Goal: Book appointment/travel/reservation

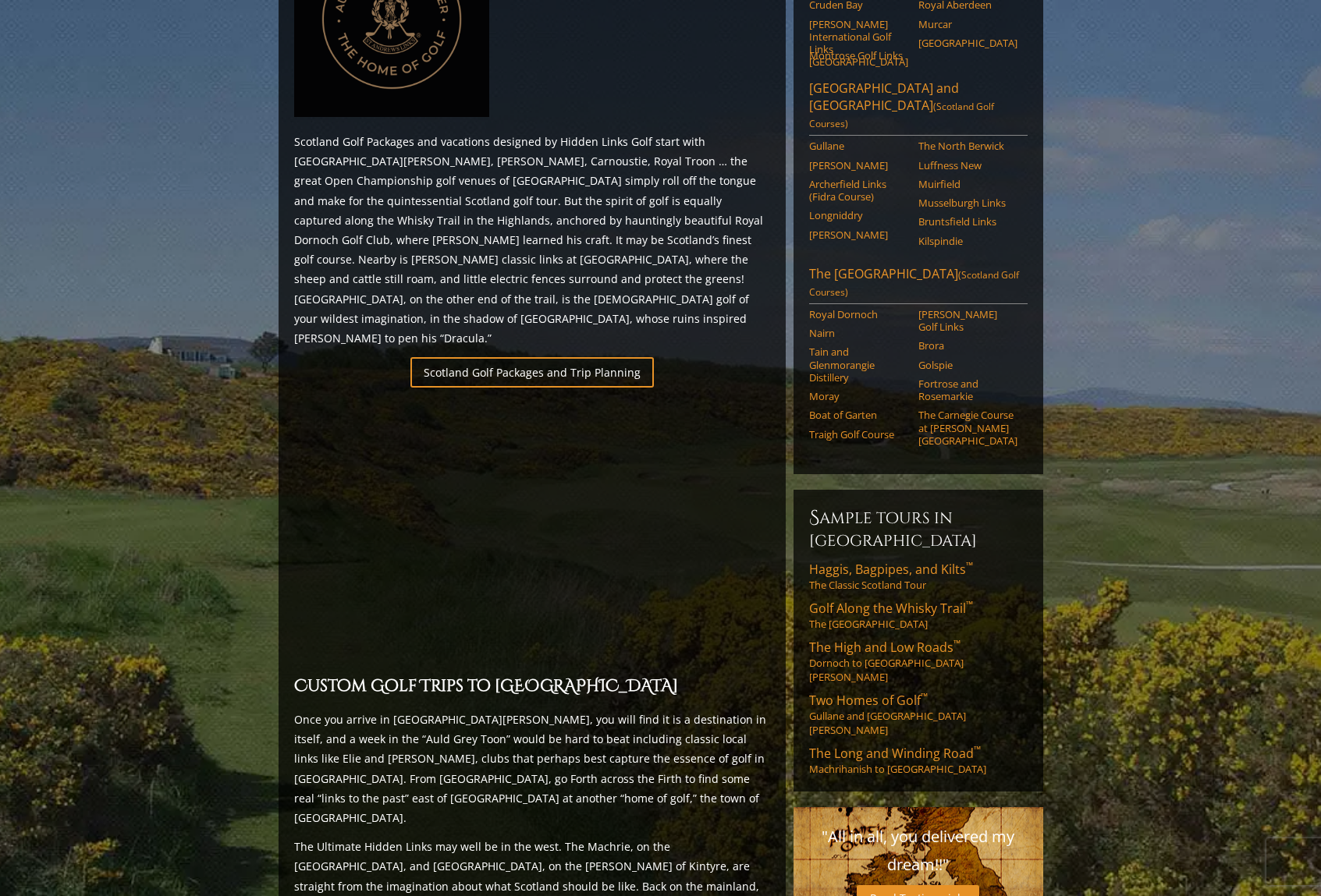
scroll to position [780, 0]
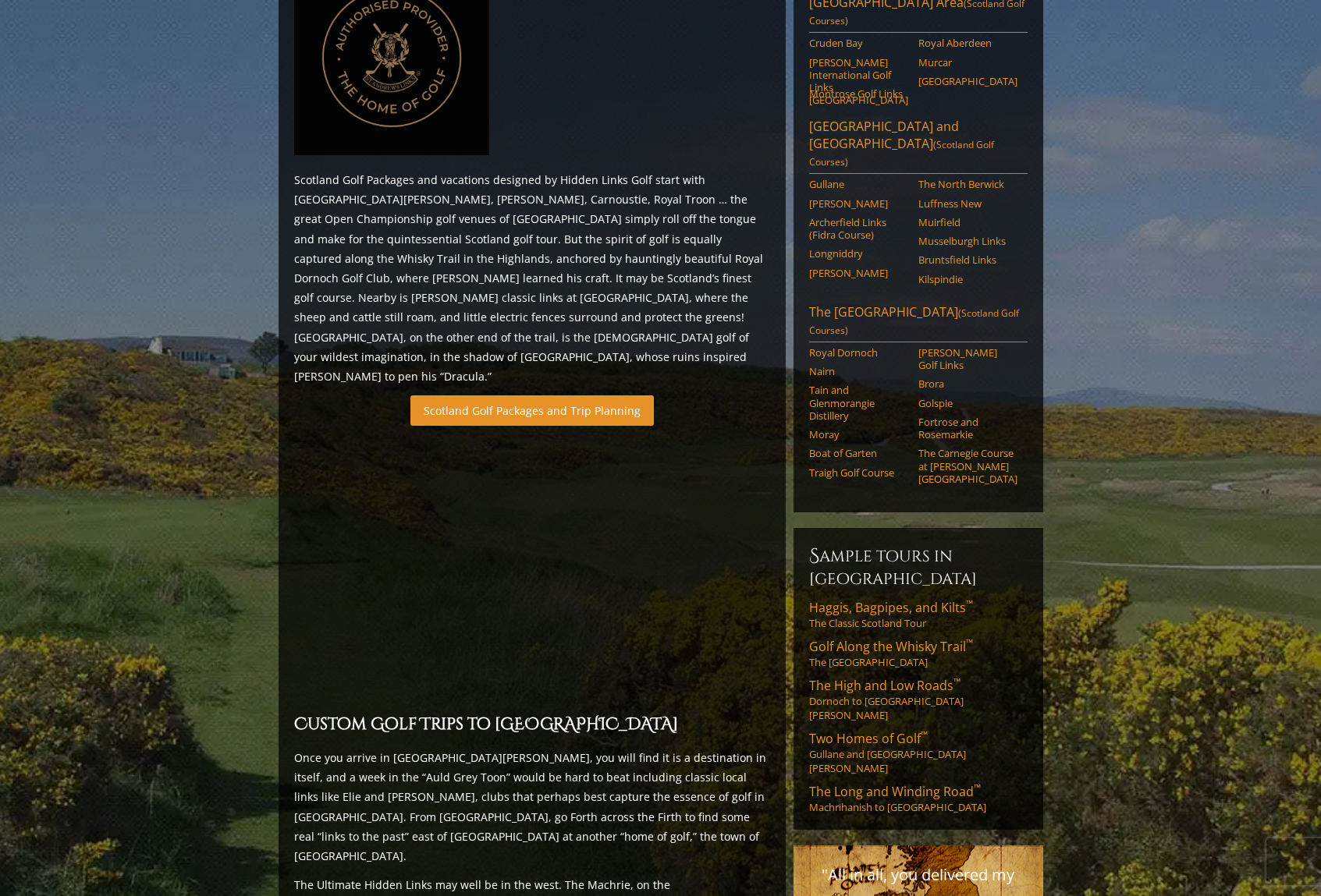
click at [507, 396] on link "Scotland Golf Packages and Trip Planning" at bounding box center [533, 411] width 243 height 31
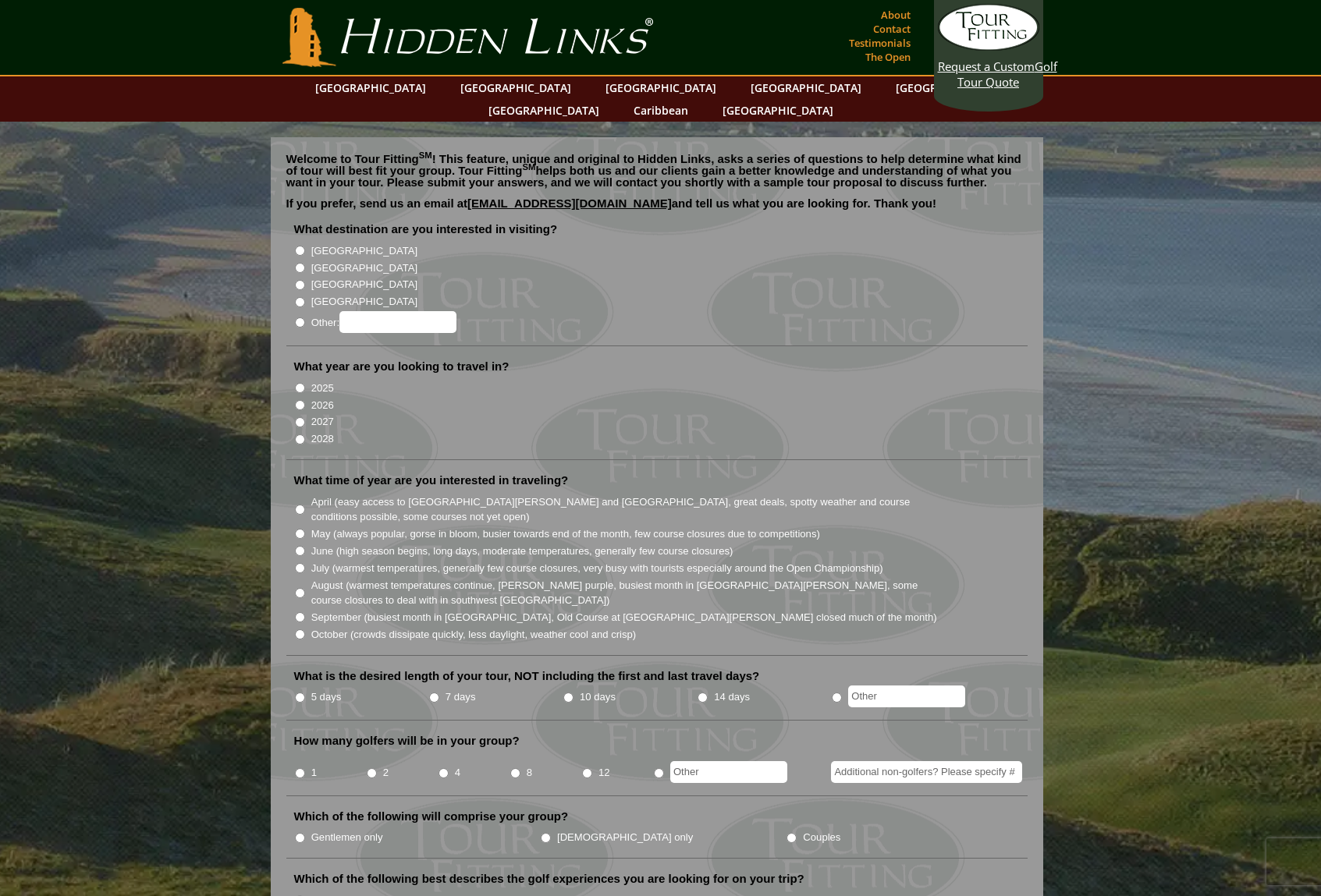
click at [301, 263] on input "[GEOGRAPHIC_DATA]" at bounding box center [300, 267] width 10 height 10
radio input "true"
click at [298, 400] on input "2026" at bounding box center [300, 405] width 10 height 10
radio input "true"
click at [298, 505] on input "April (easy access to St. Andrews and Ballybunion, great deals, spotty weather …" at bounding box center [300, 510] width 10 height 10
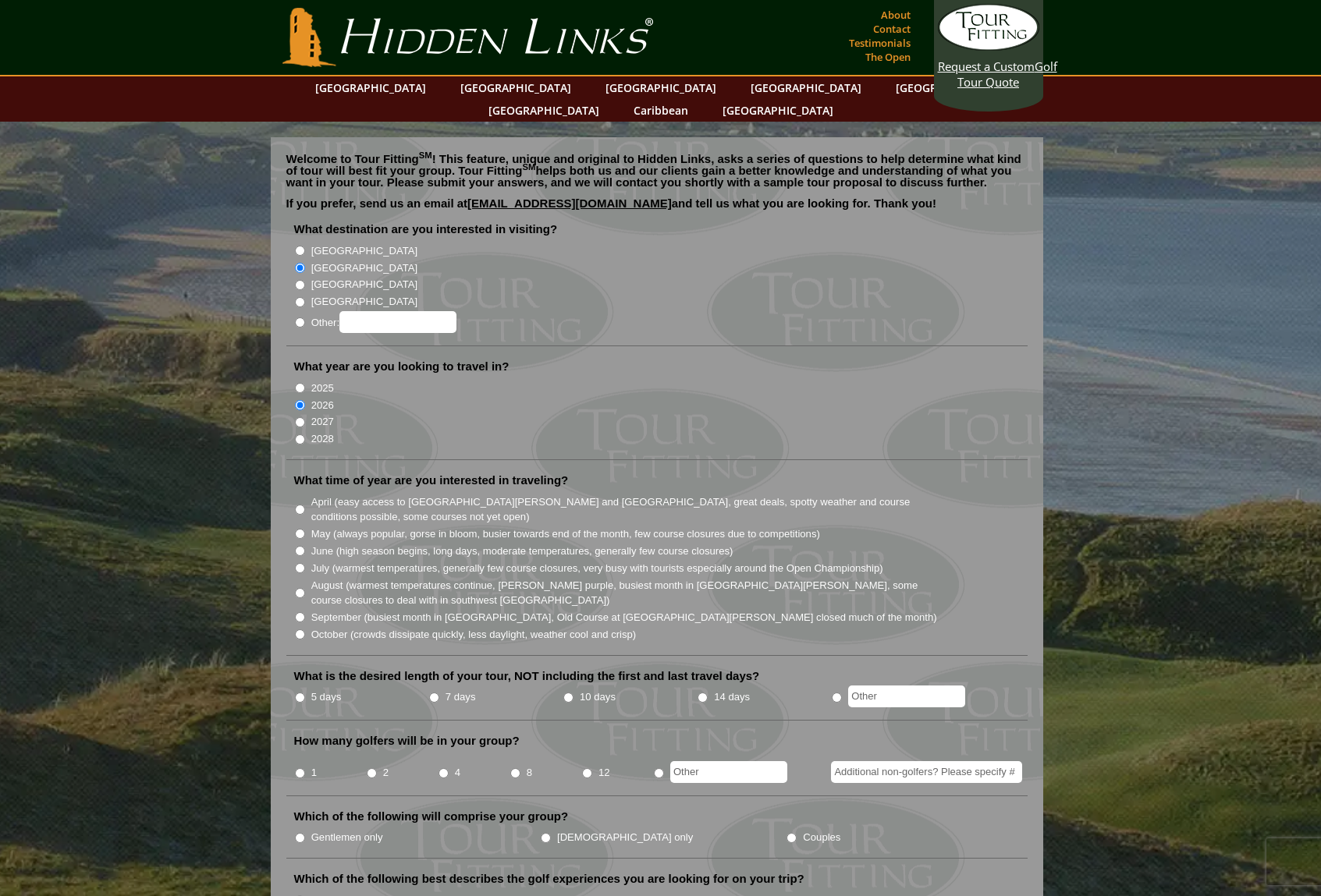
radio input "true"
click at [301, 693] on input "5 days" at bounding box center [300, 698] width 10 height 10
radio input "true"
click at [441, 768] on input "4" at bounding box center [443, 773] width 10 height 10
radio input "true"
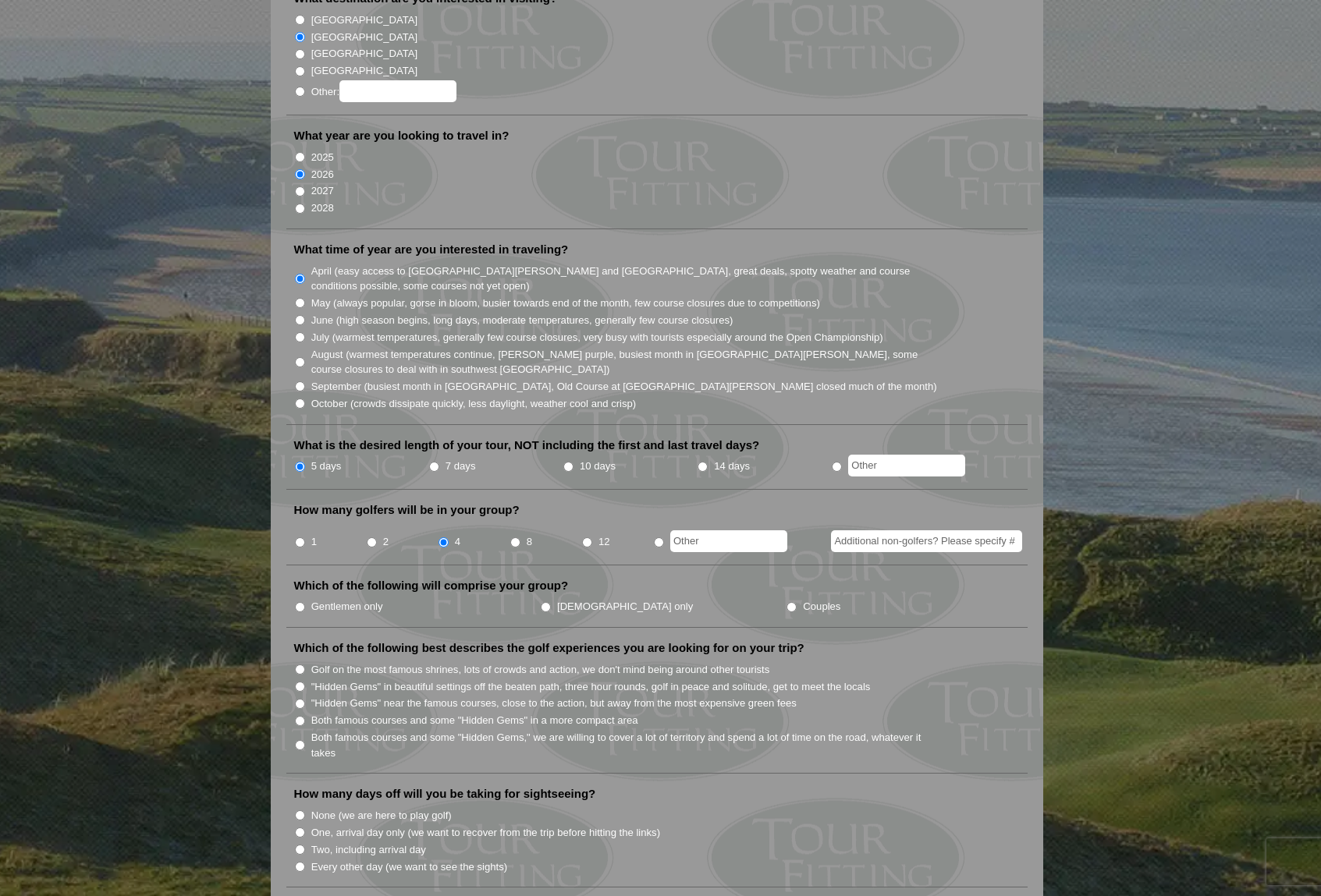
scroll to position [234, 0]
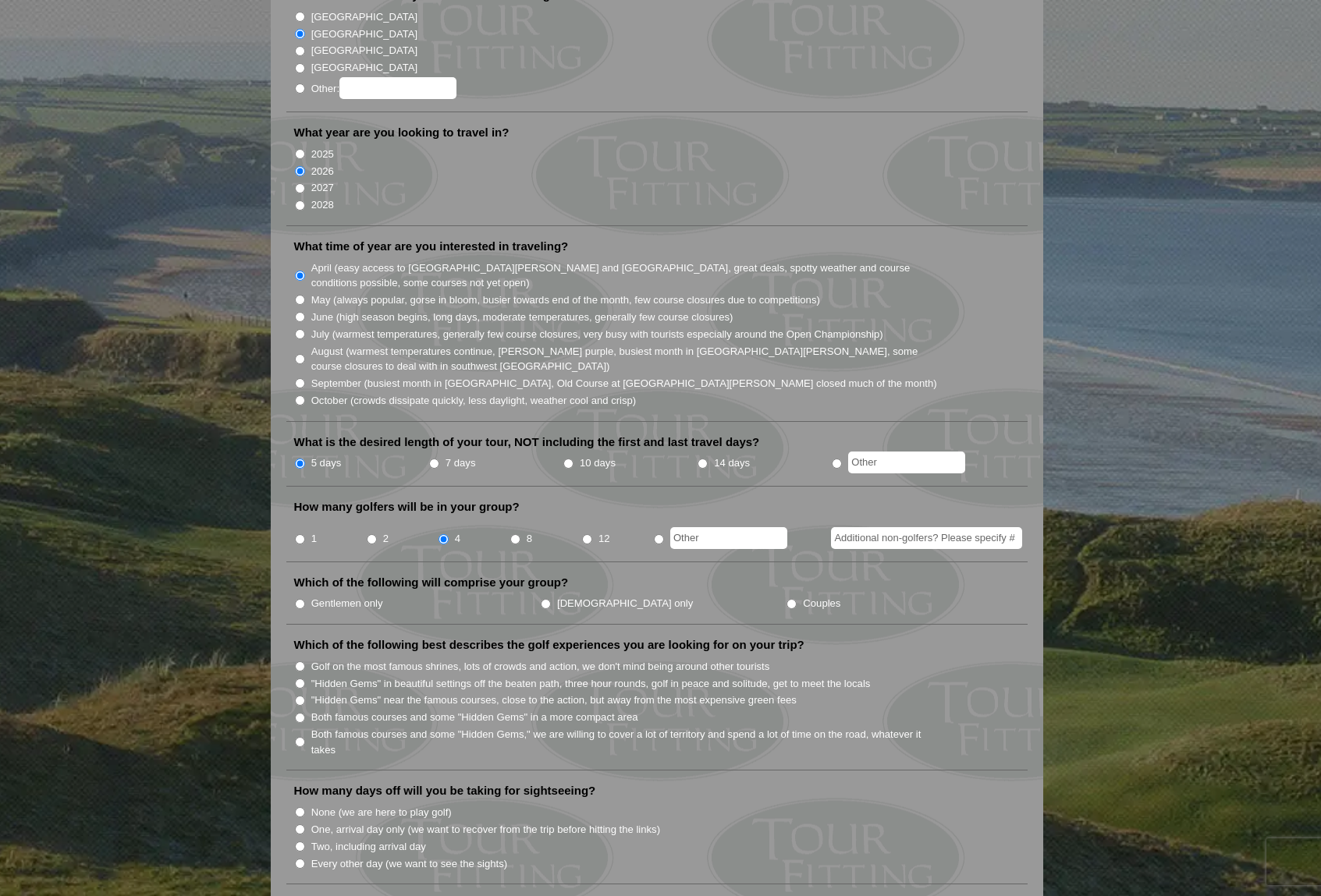
click at [298, 600] on input "Gentlemen only" at bounding box center [300, 605] width 10 height 10
radio input "true"
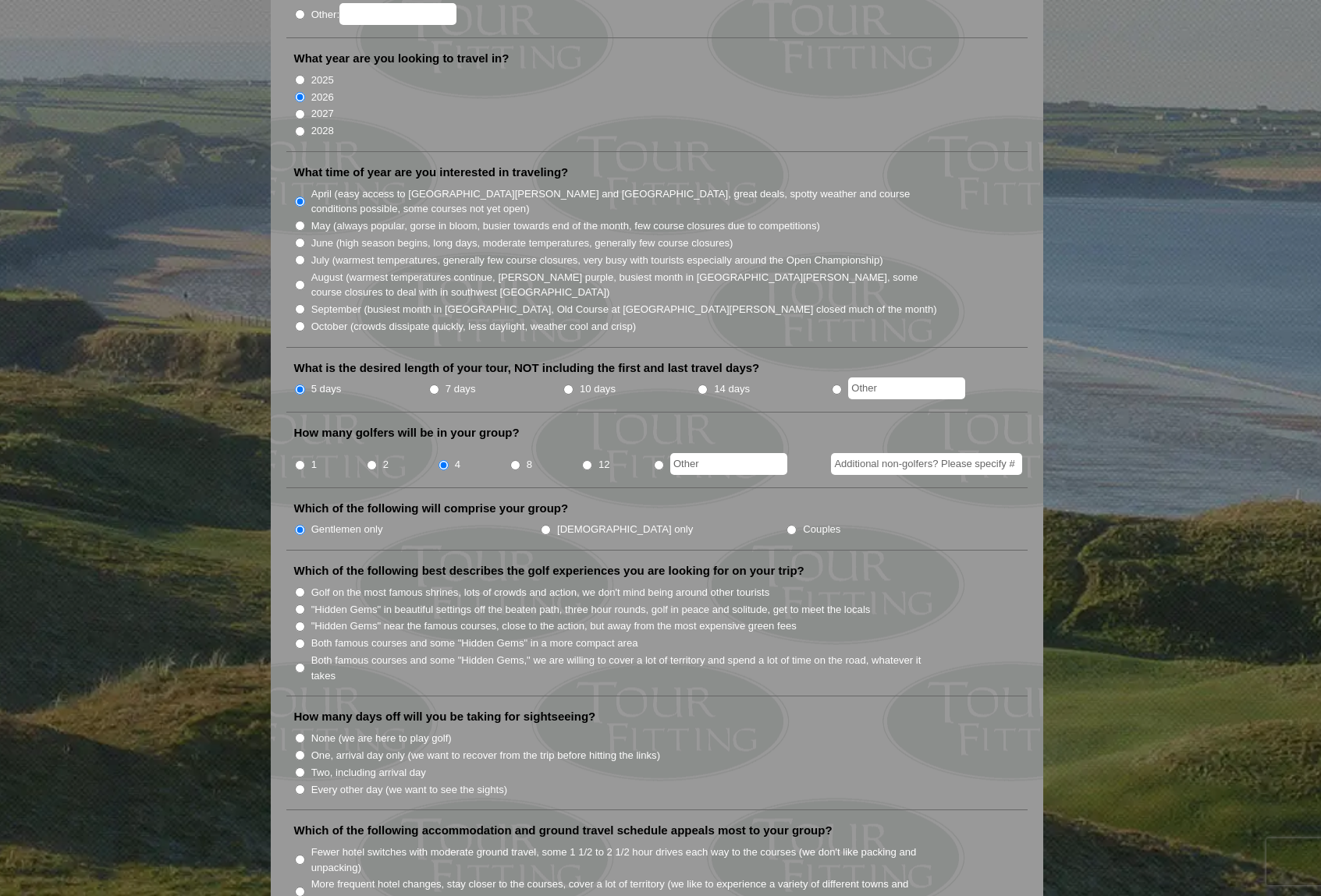
scroll to position [312, 0]
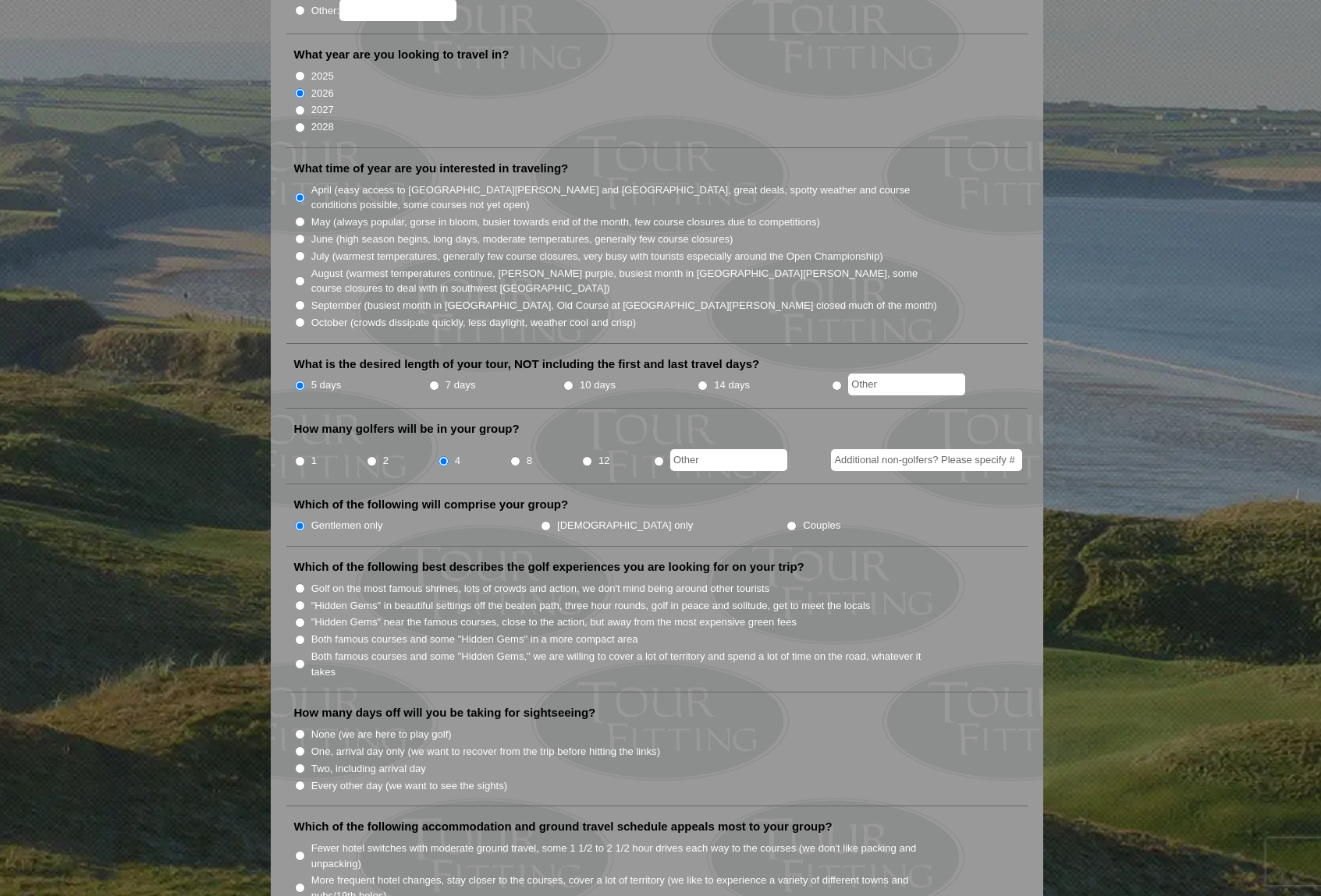
click at [299, 659] on input "Both famous courses and some "Hidden Gems," we are willing to cover a lot of te…" at bounding box center [300, 664] width 10 height 10
radio input "true"
click at [436, 381] on input "7 days" at bounding box center [434, 386] width 10 height 10
radio input "true"
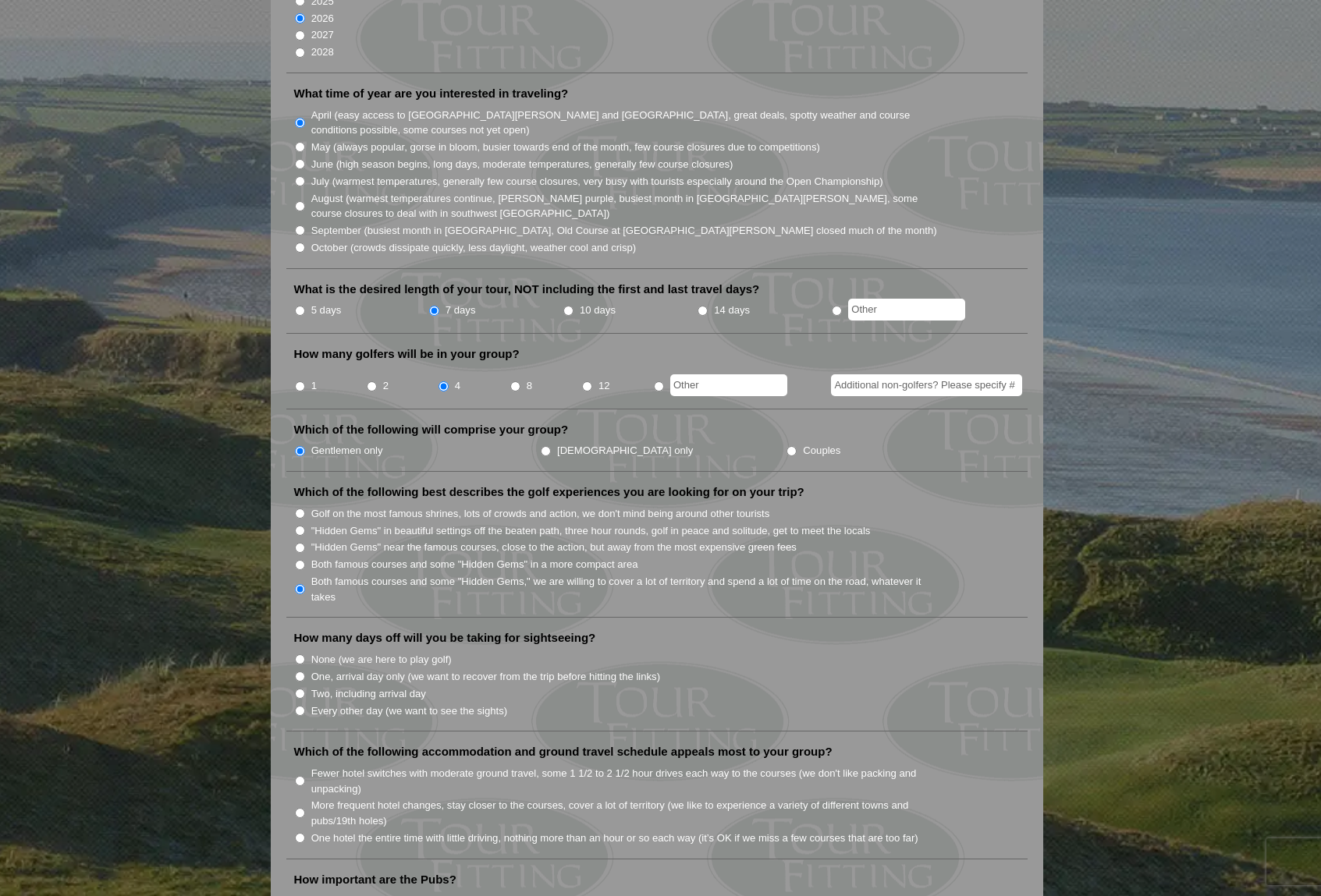
scroll to position [468, 0]
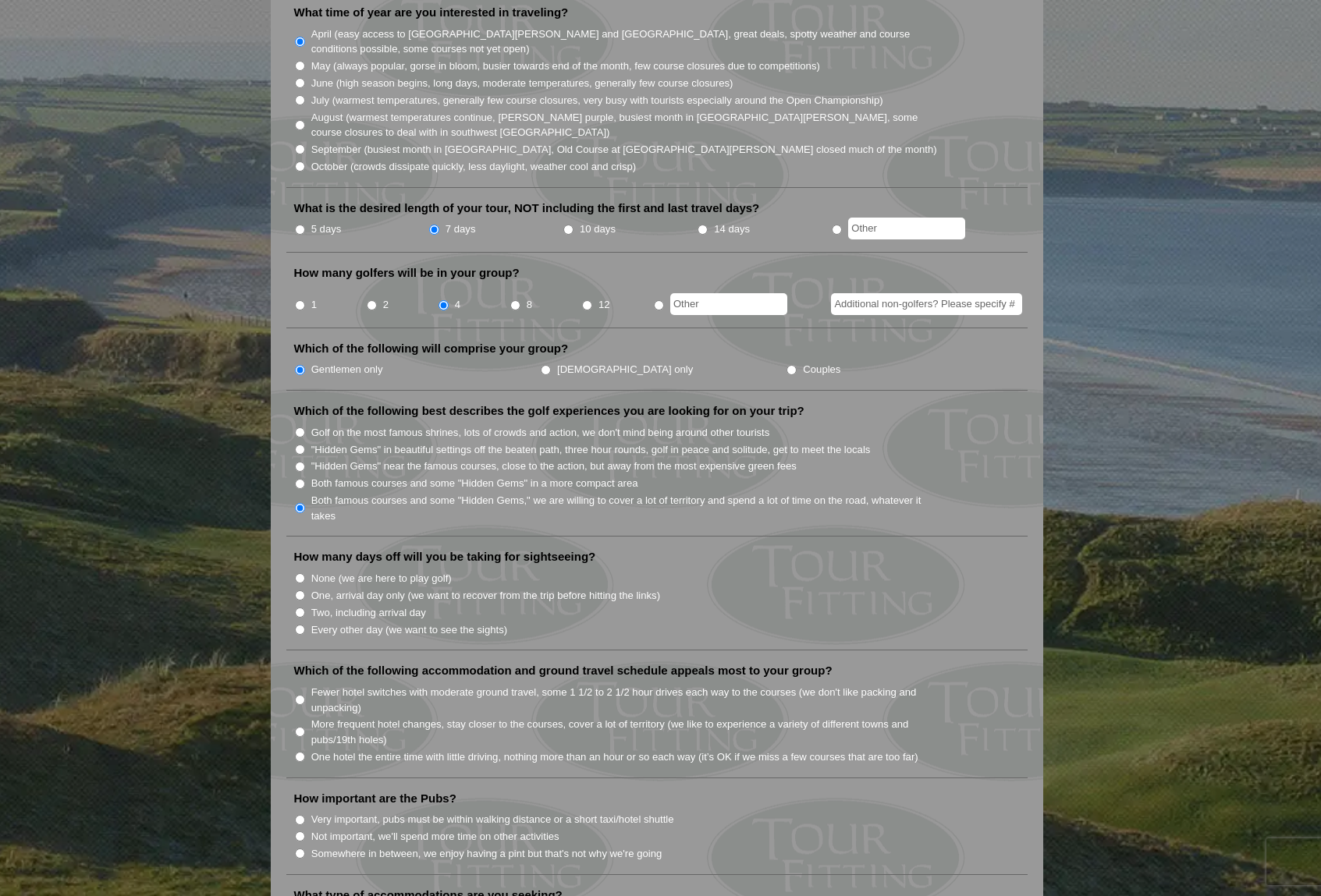
click at [297, 573] on input "None (we are here to play golf)" at bounding box center [300, 578] width 10 height 10
radio input "true"
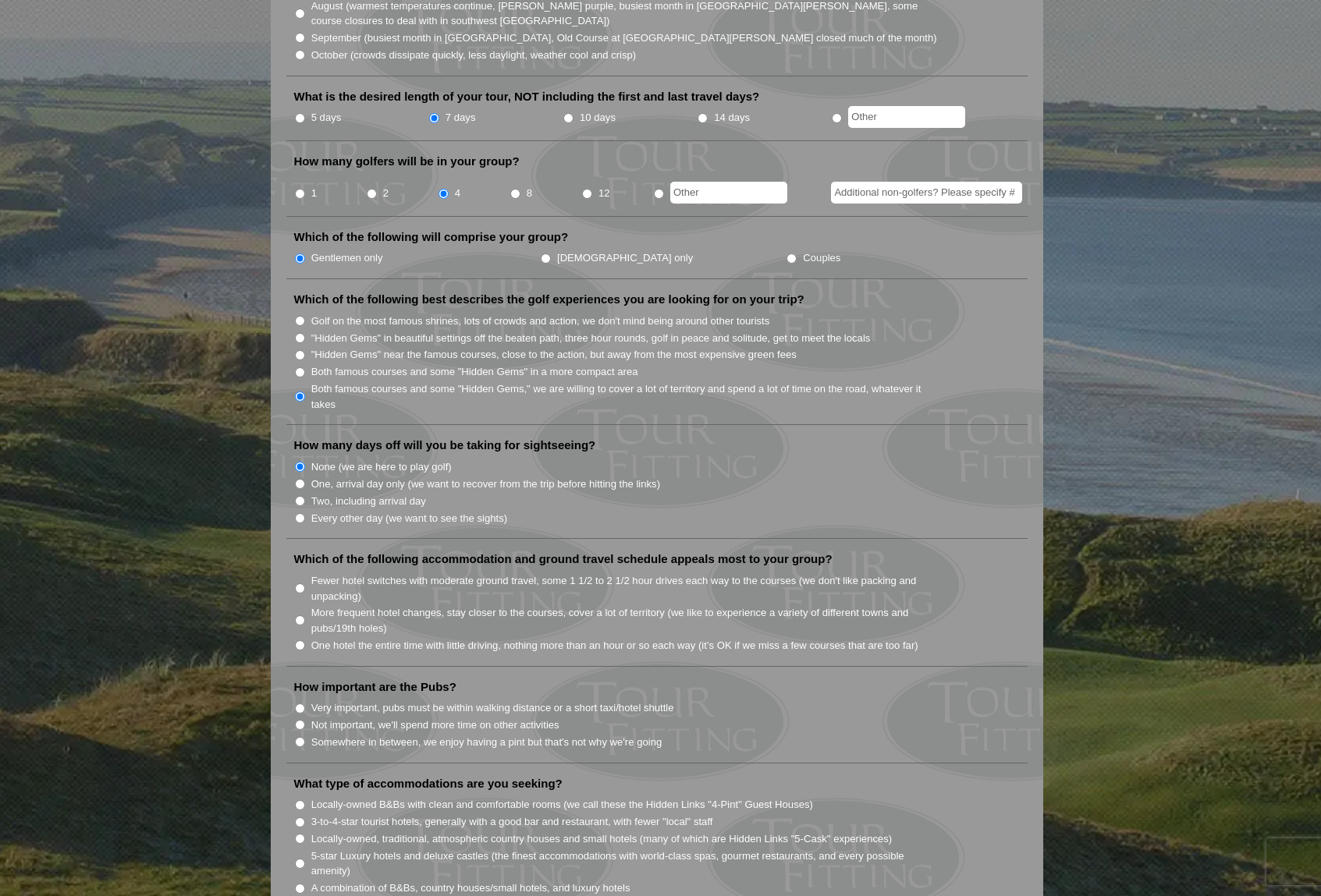
scroll to position [624, 0]
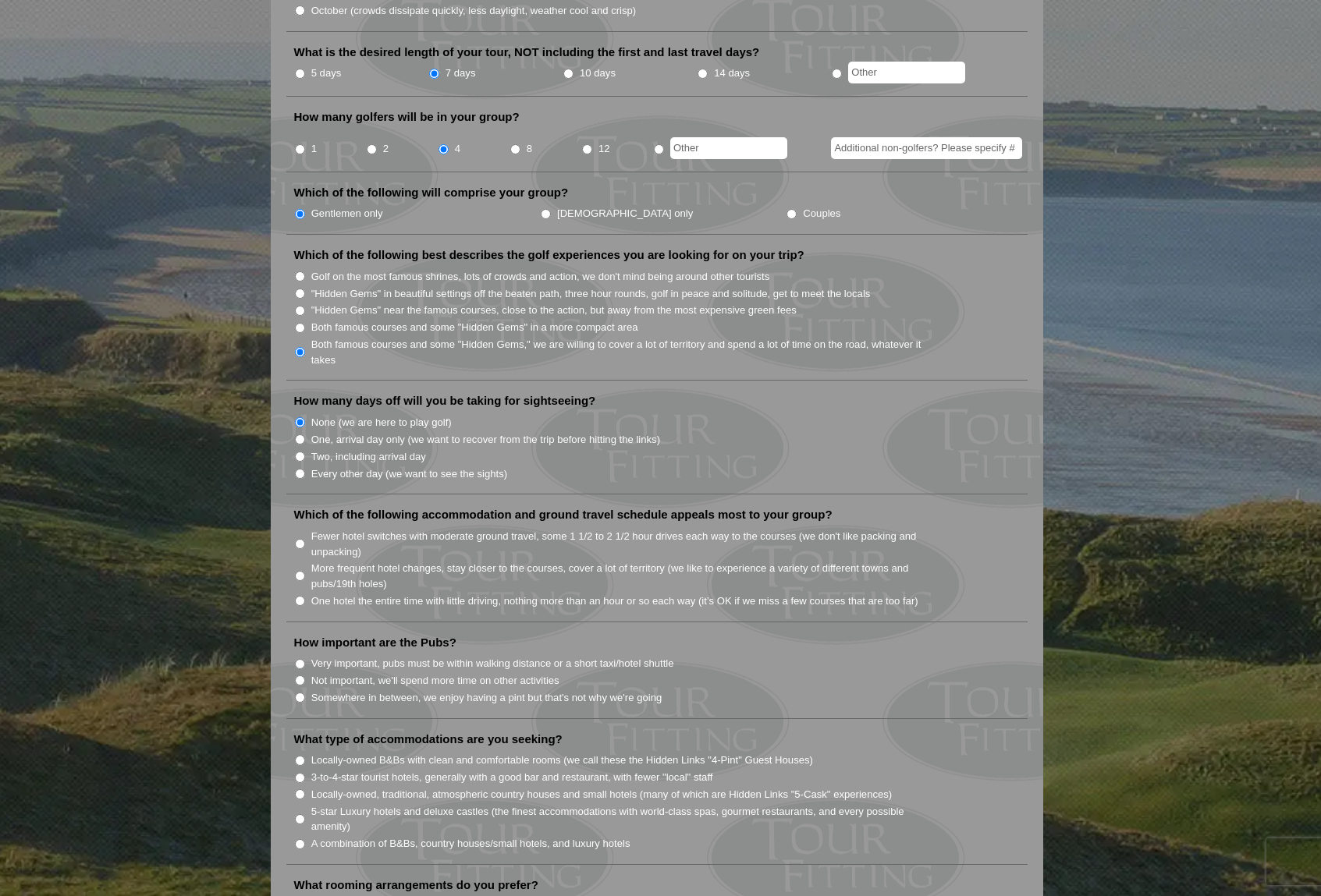
click at [299, 571] on input "More frequent hotel changes, stay closer to the courses, cover a lot of territo…" at bounding box center [300, 576] width 10 height 10
radio input "true"
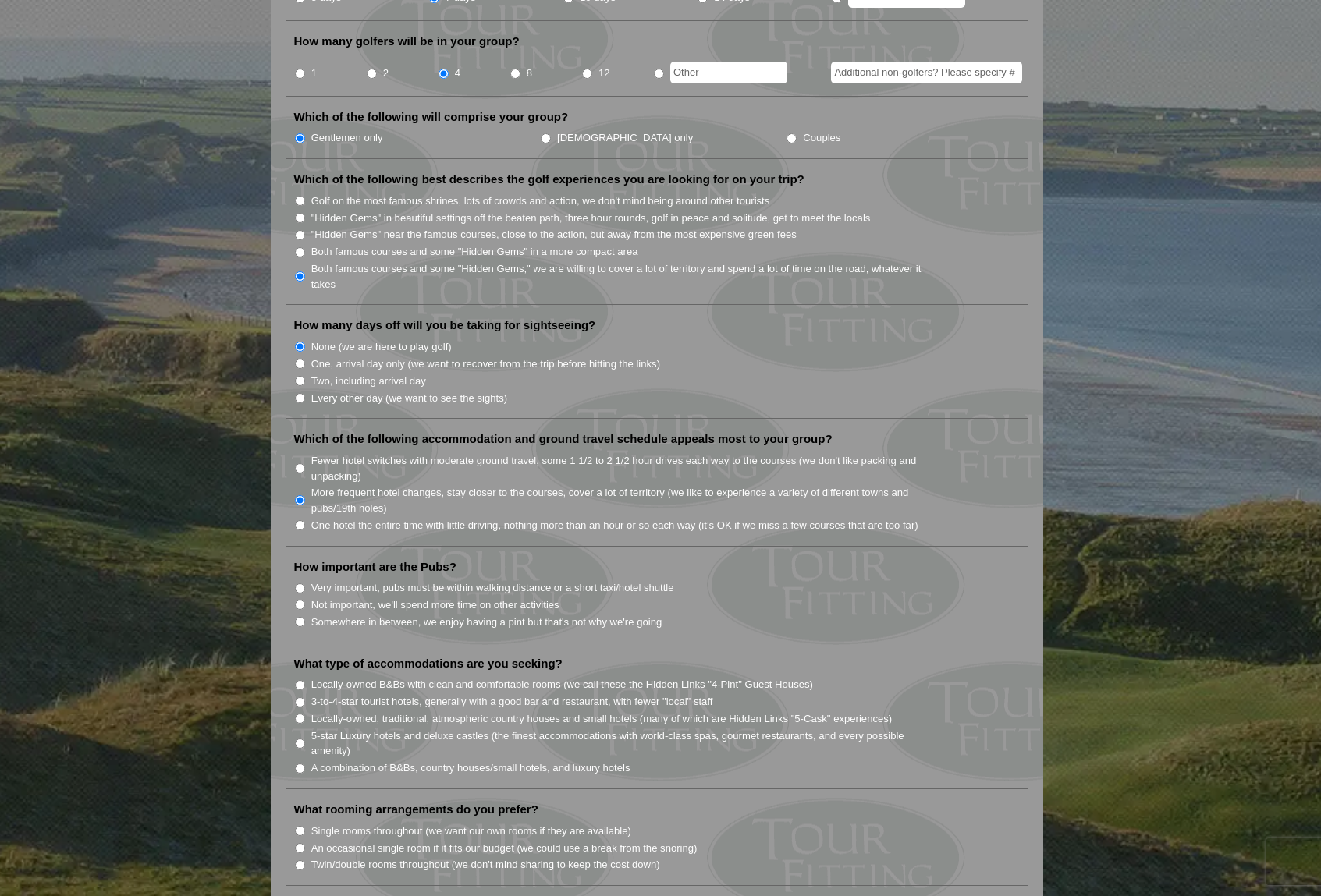
scroll to position [702, 0]
click at [304, 581] on input "Very important, pubs must be within walking distance or a short taxi/hotel shut…" at bounding box center [300, 586] width 10 height 10
radio input "true"
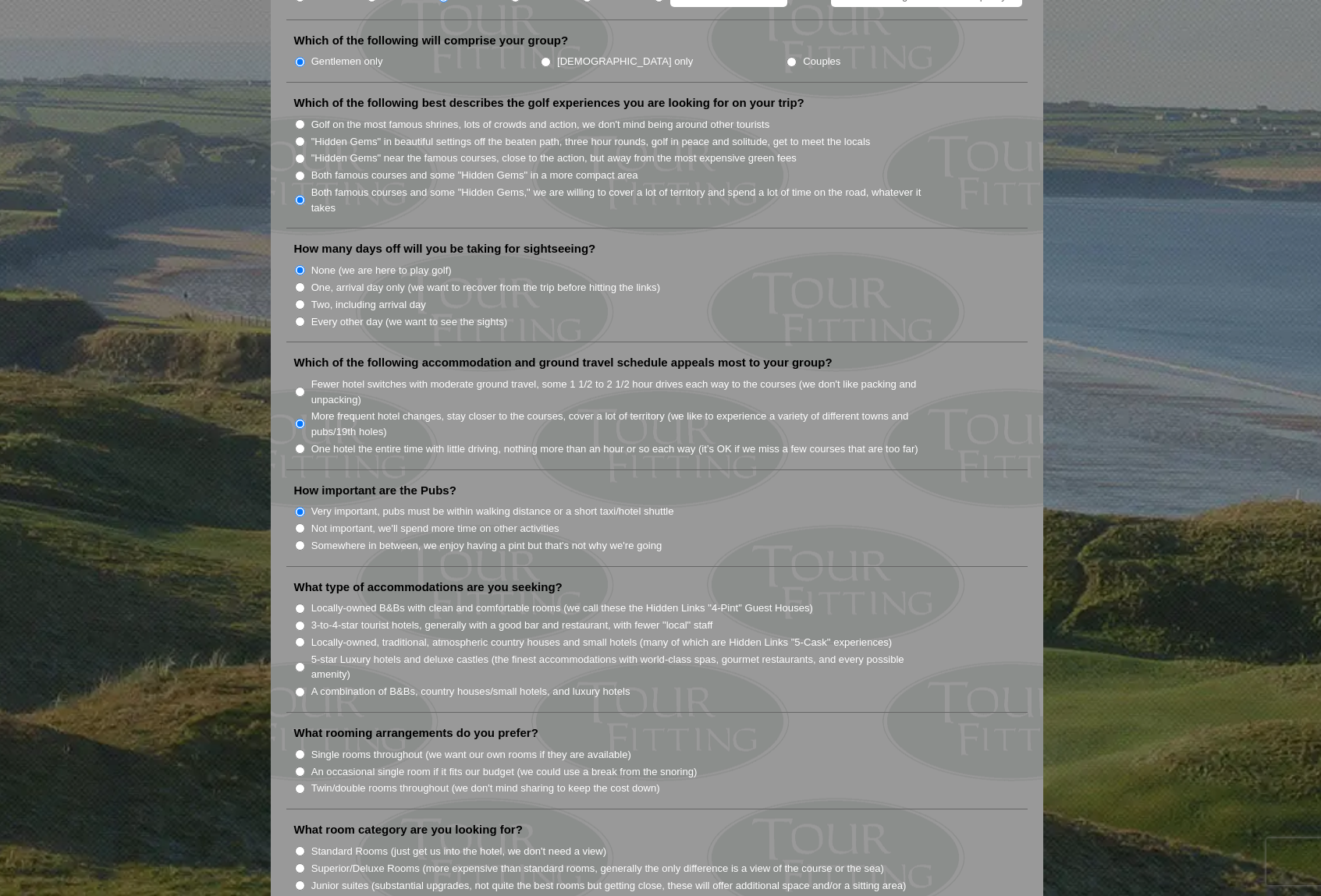
scroll to position [780, 0]
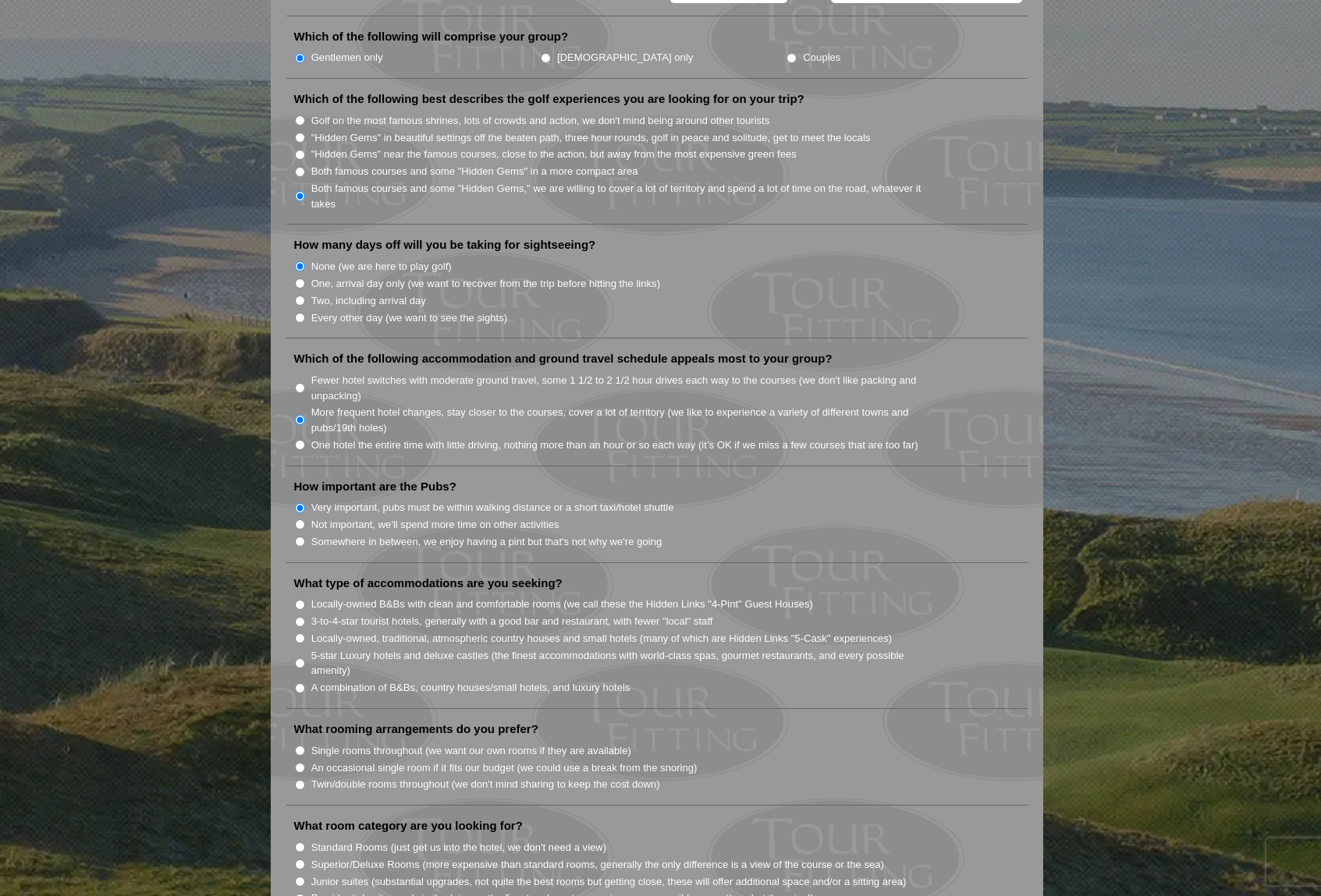
click at [300, 683] on input "A combination of B&Bs, country houses/small hotels, and luxury hotels" at bounding box center [300, 688] width 10 height 10
radio input "true"
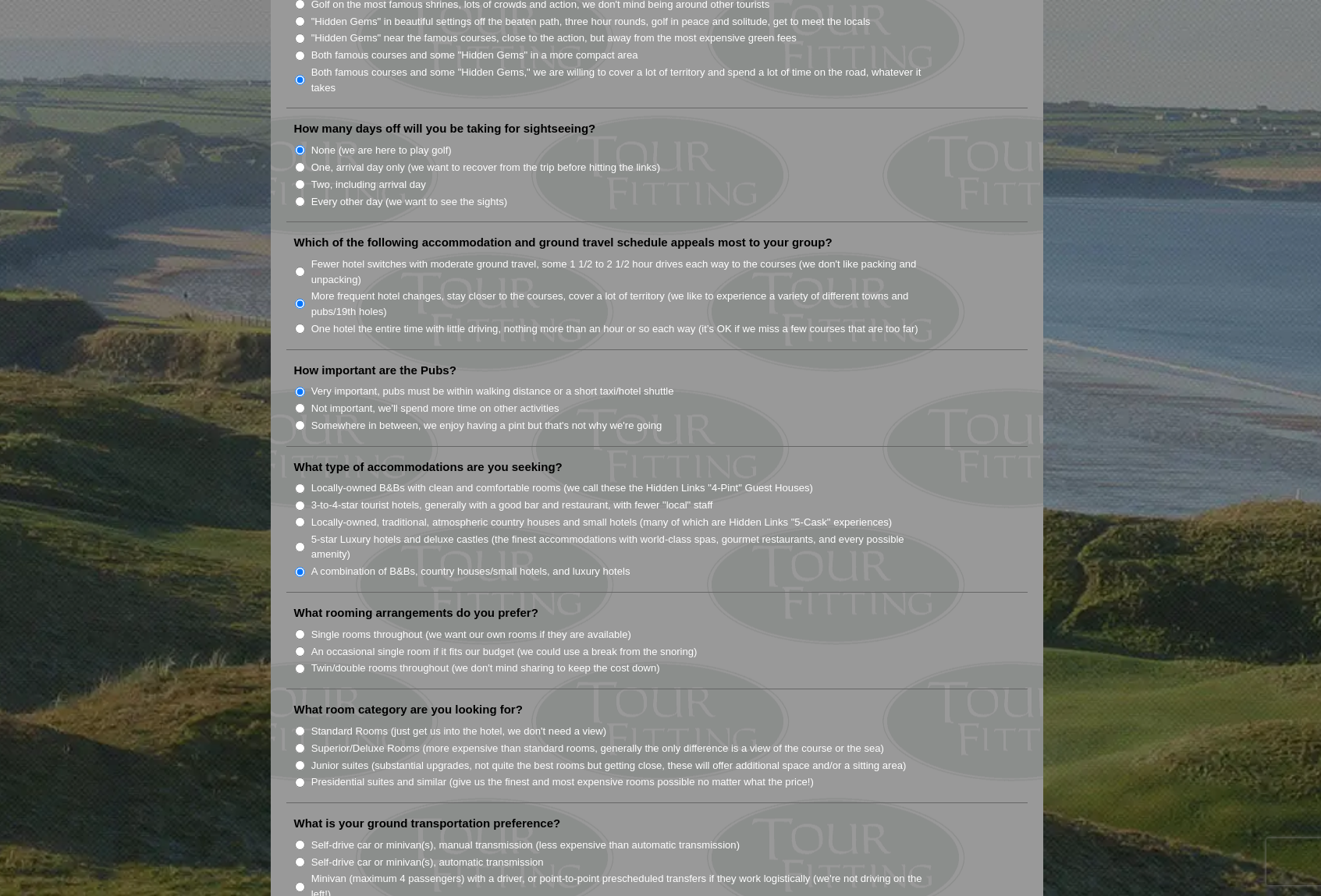
scroll to position [936, 0]
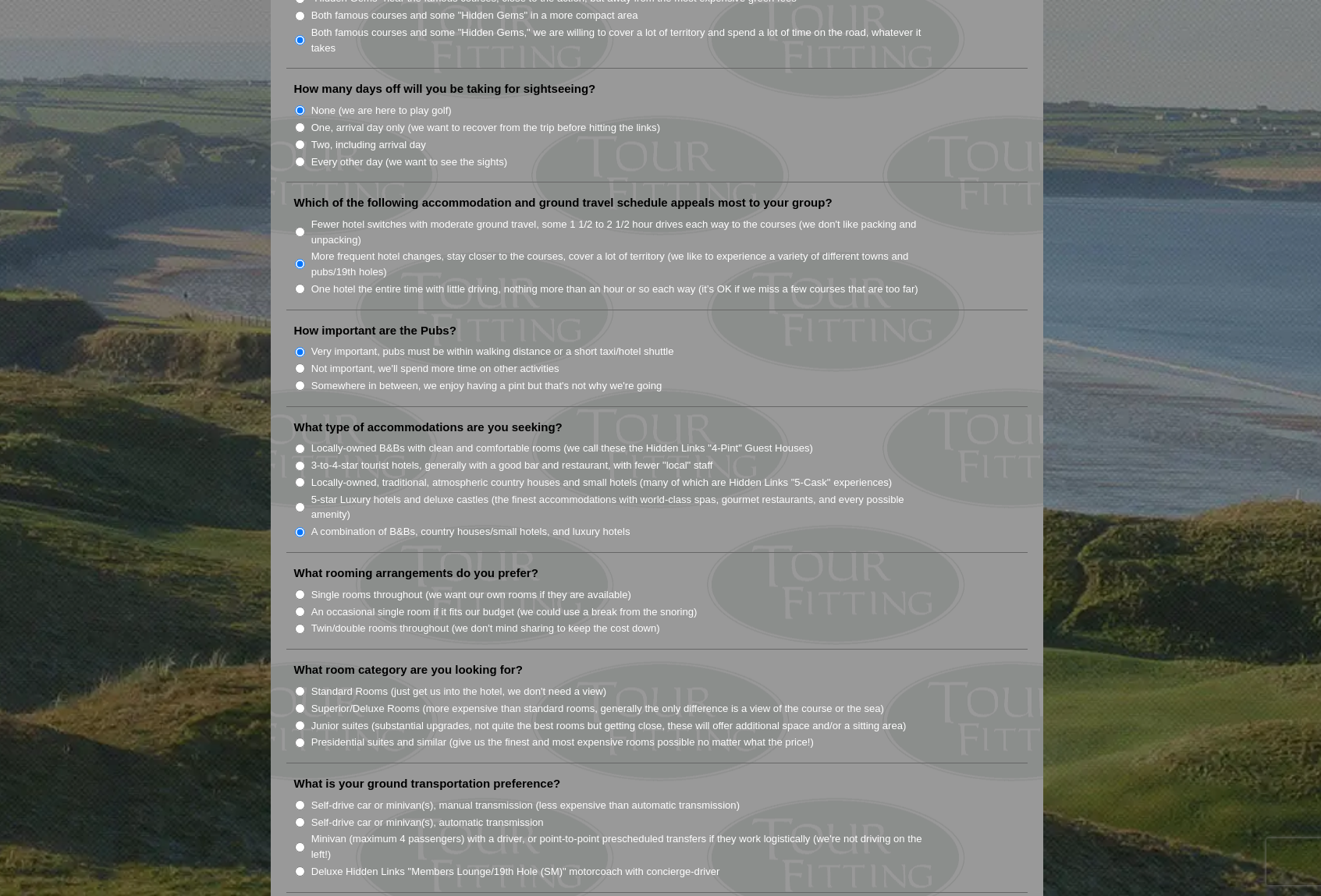
click at [302, 624] on input "Twin/double rooms throughout (we don't mind sharing to keep the cost down)" at bounding box center [300, 629] width 10 height 10
radio input "true"
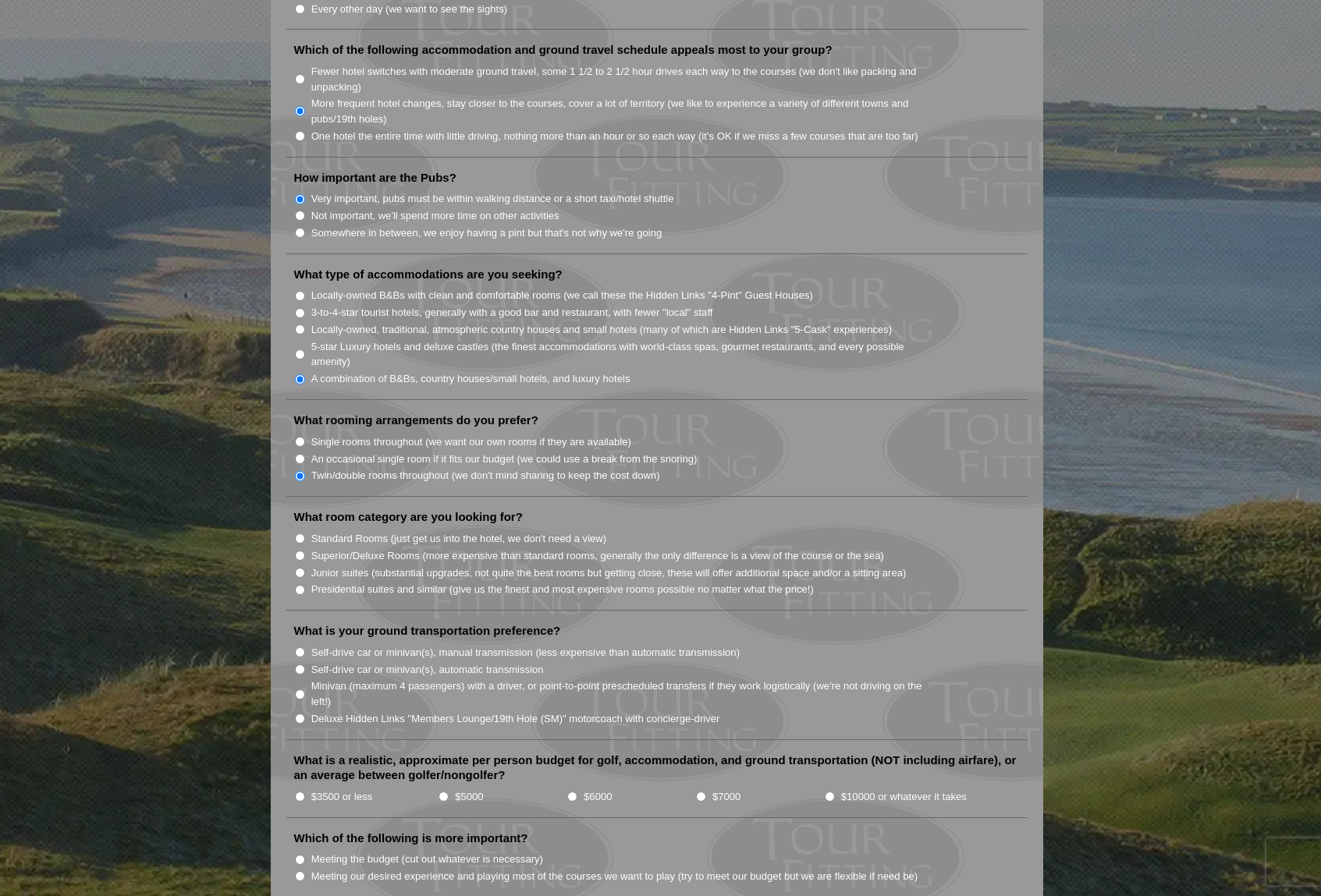
scroll to position [1092, 0]
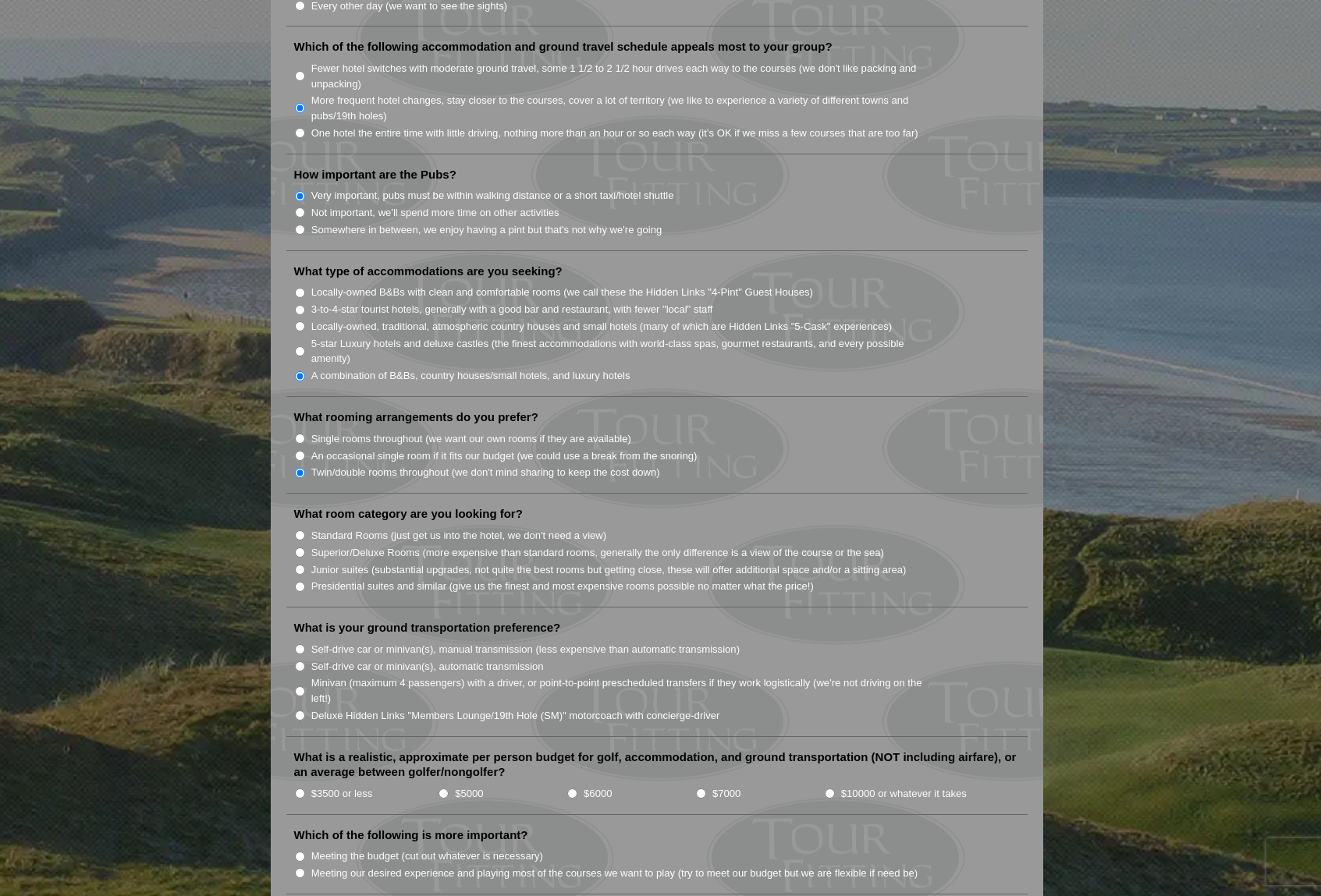
click at [300, 531] on input "Standard Rooms (just get us into the hotel, we don't need a view)" at bounding box center [300, 536] width 10 height 10
radio input "true"
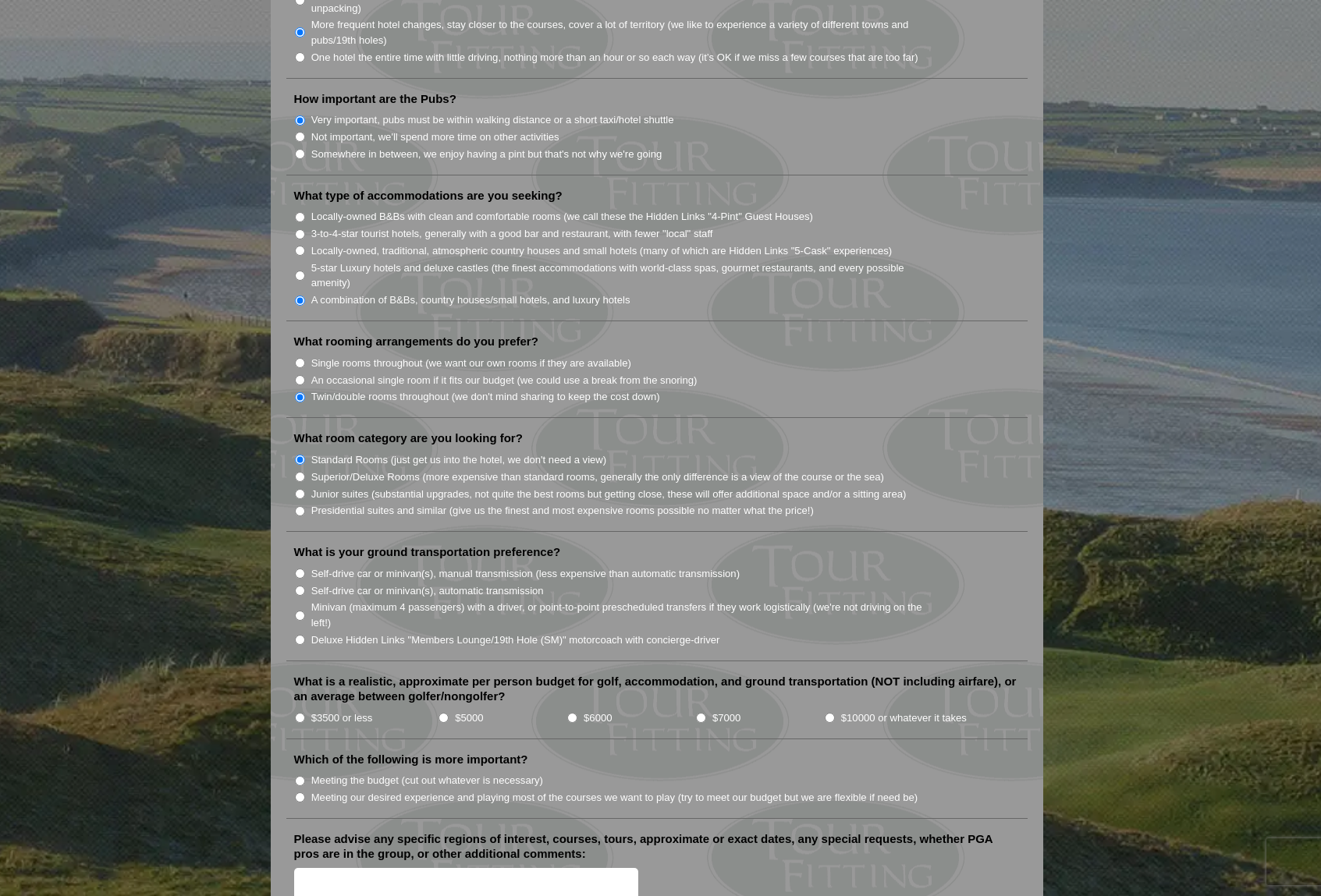
scroll to position [1248, 0]
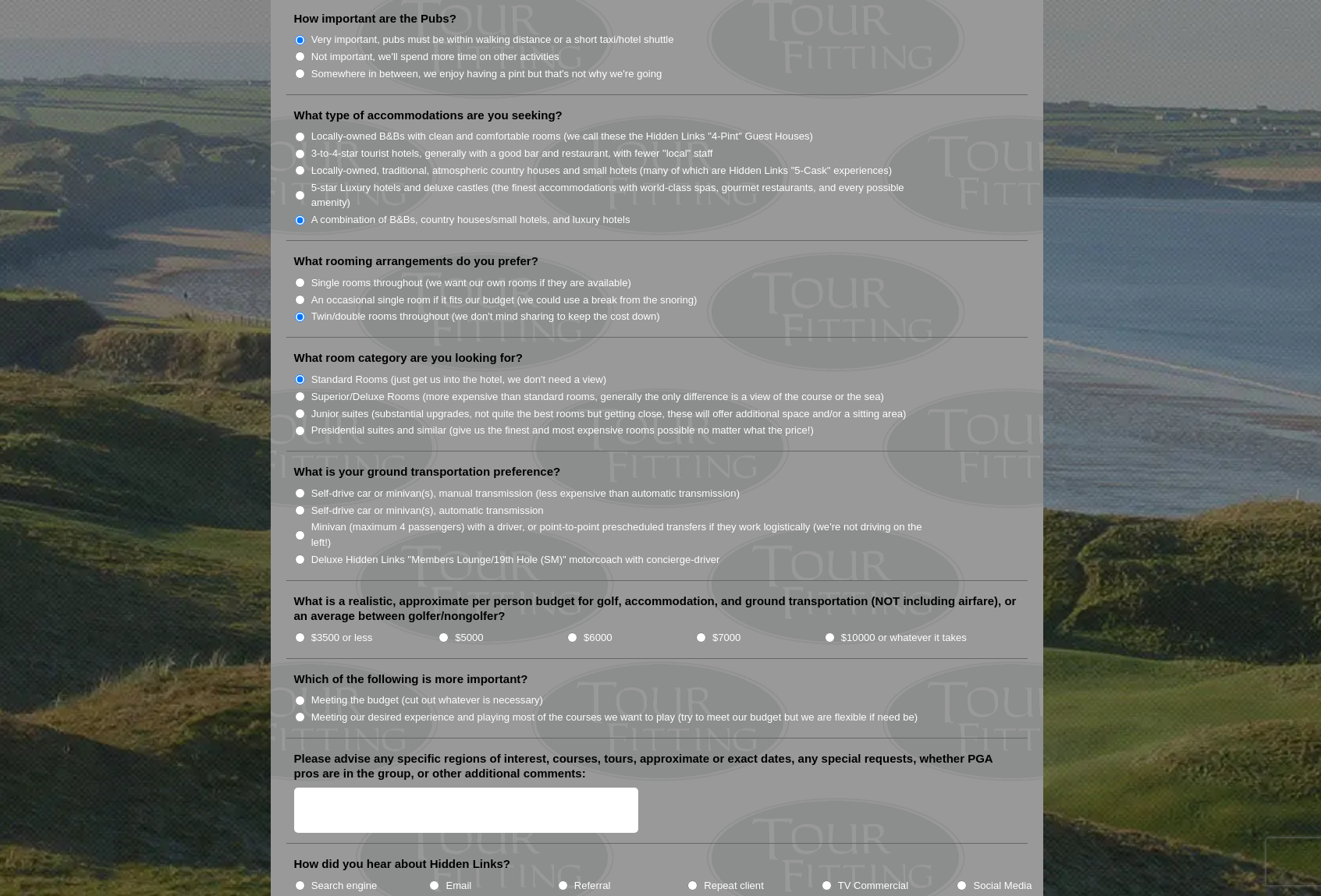
click at [302, 555] on input "Deluxe Hidden Links "Members Lounge/19th Hole (SM)" motorcoach with concierge-d…" at bounding box center [300, 560] width 10 height 10
radio input "true"
click at [441, 633] on input "$5000" at bounding box center [443, 638] width 10 height 10
radio input "true"
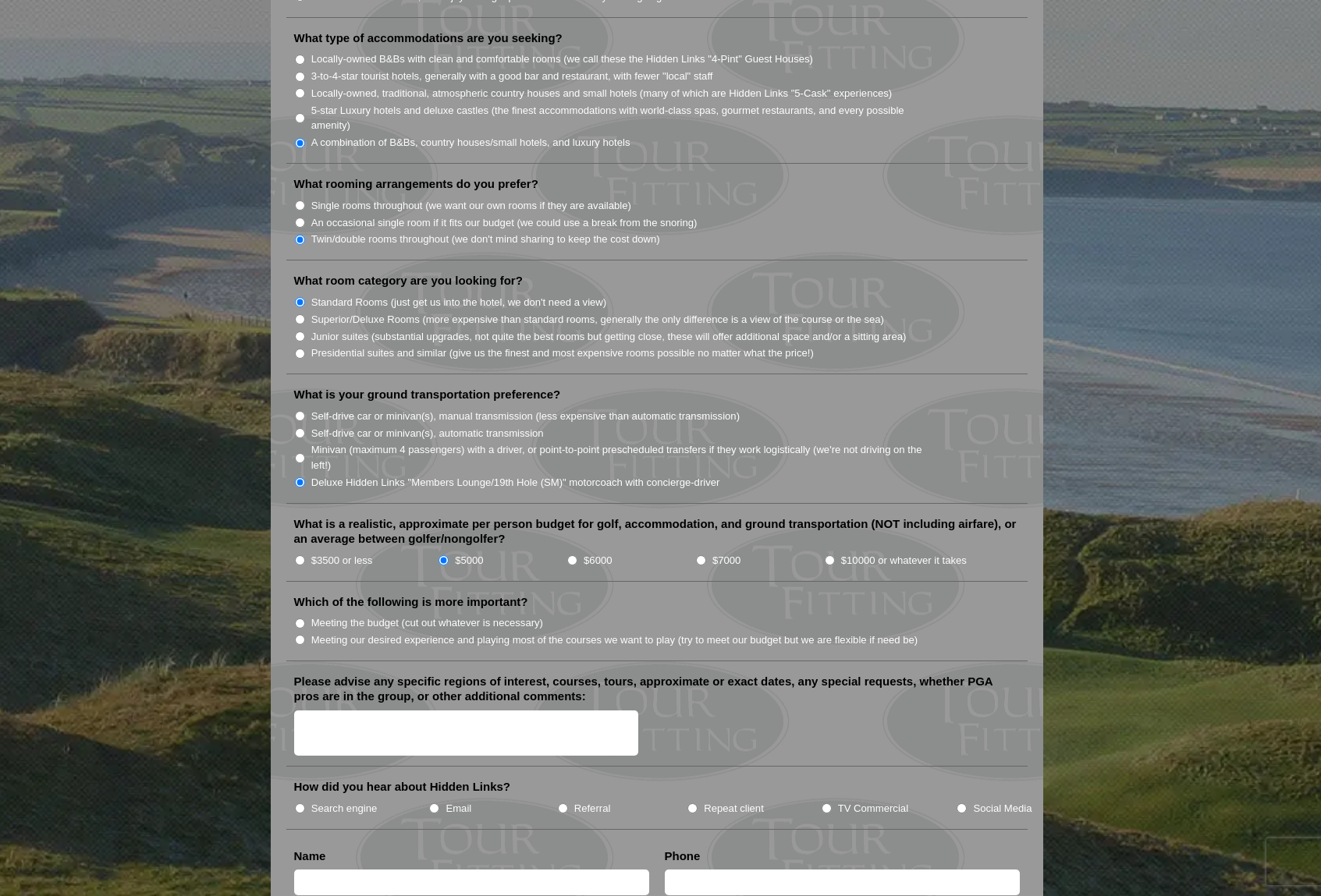
scroll to position [1327, 0]
click at [304, 634] on input "Meeting our desired experience and playing most of the courses we want to play …" at bounding box center [300, 639] width 10 height 10
radio input "true"
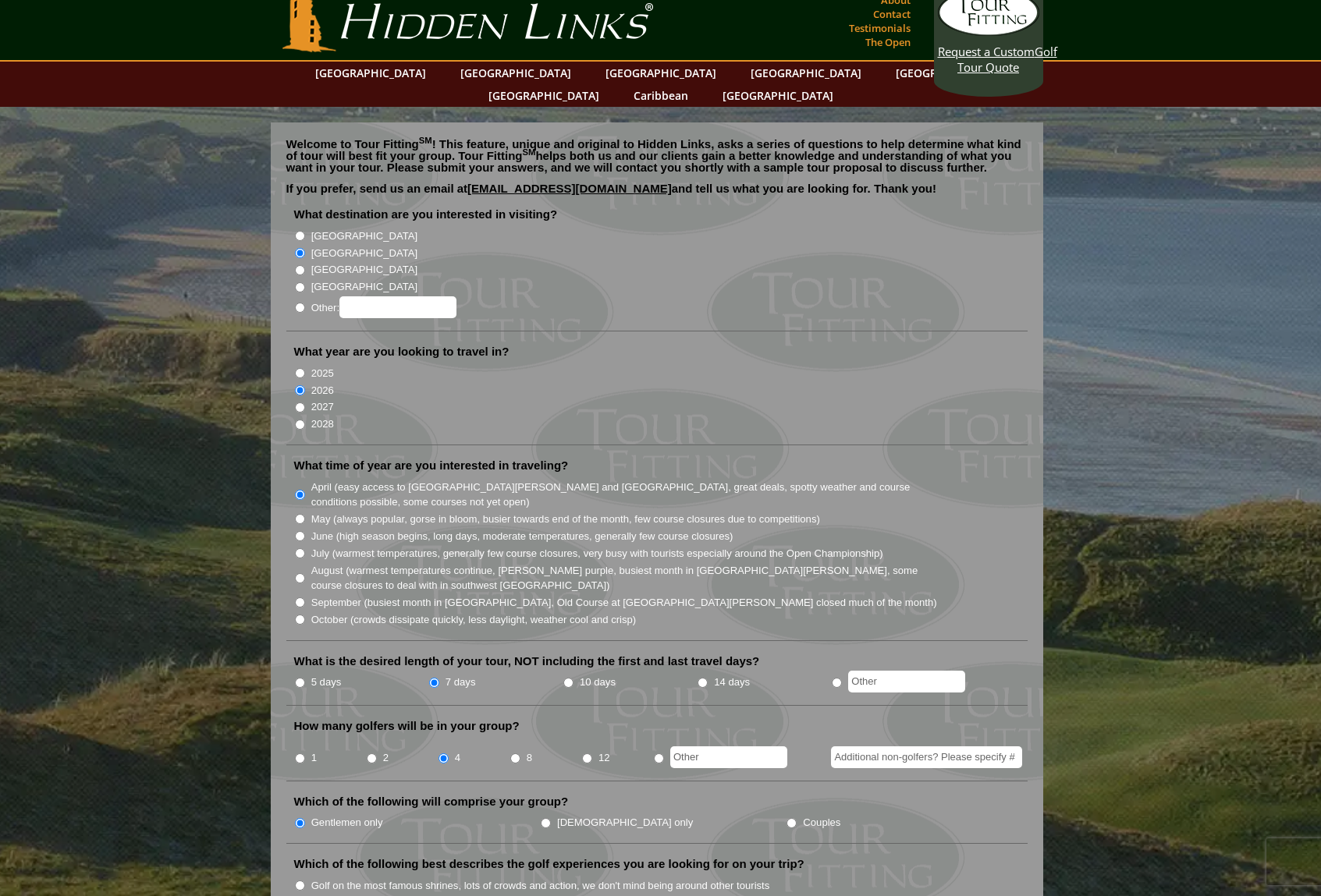
scroll to position [0, 0]
